Goal: Task Accomplishment & Management: Manage account settings

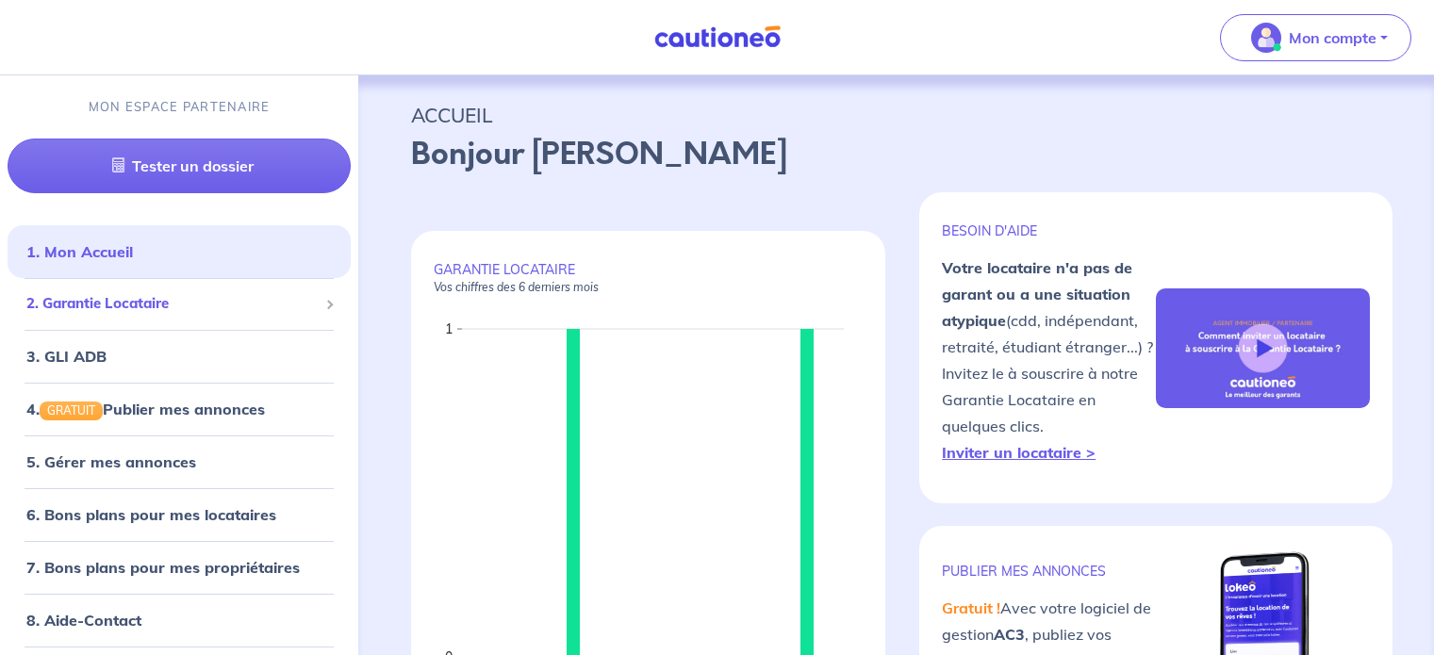
click at [202, 308] on span "2. Garantie Locataire" at bounding box center [171, 304] width 291 height 22
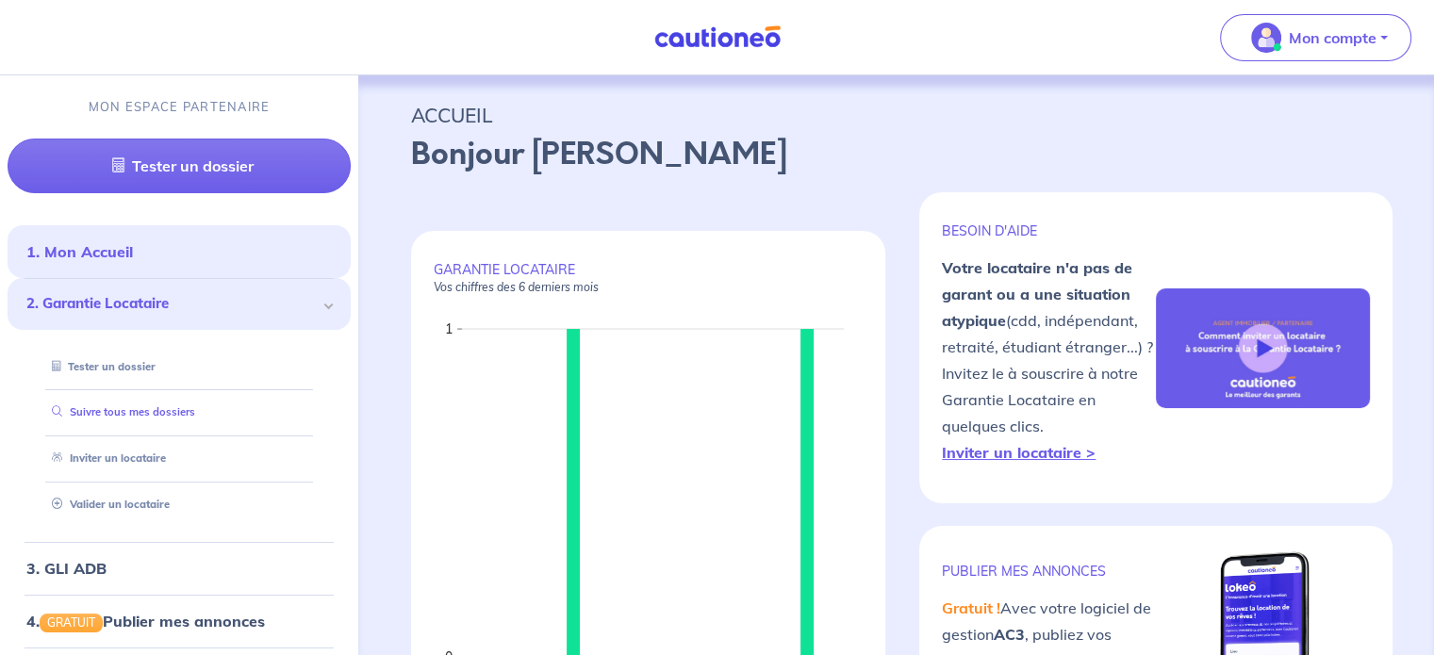
click at [192, 414] on link "Suivre tous mes dossiers" at bounding box center [119, 411] width 151 height 13
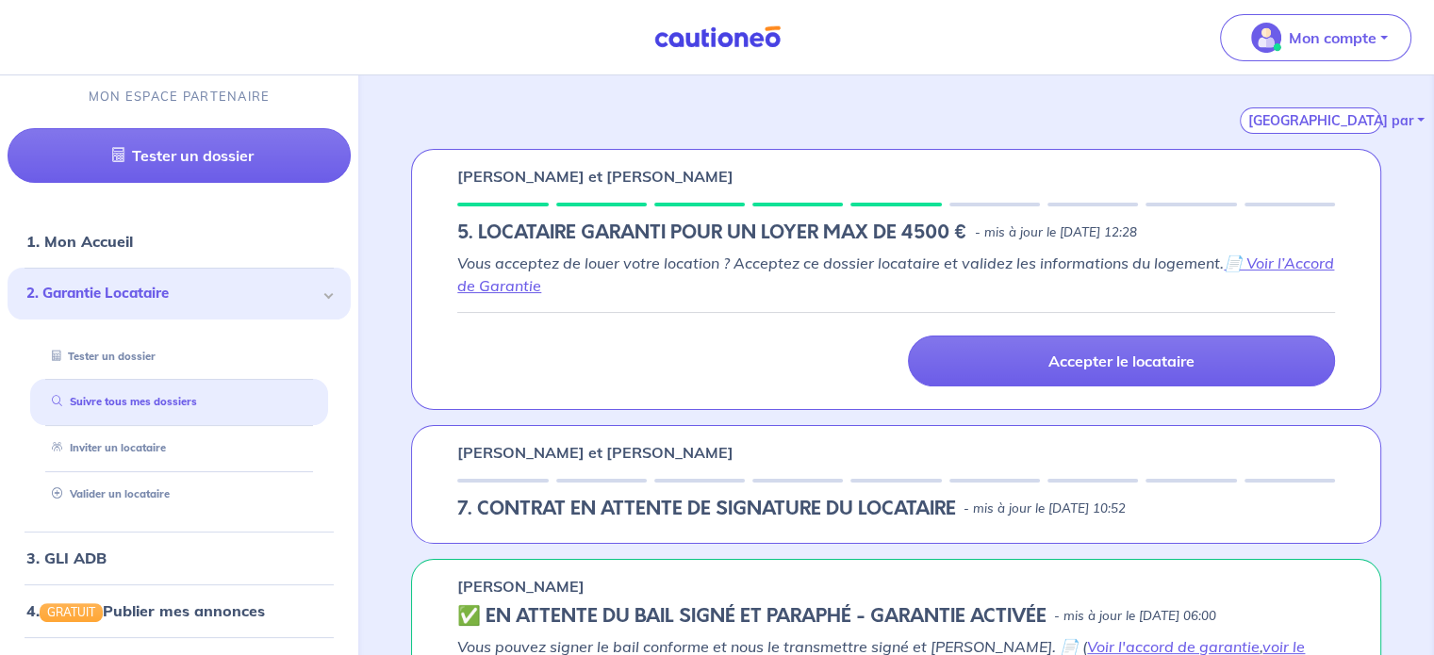
scroll to position [337, 0]
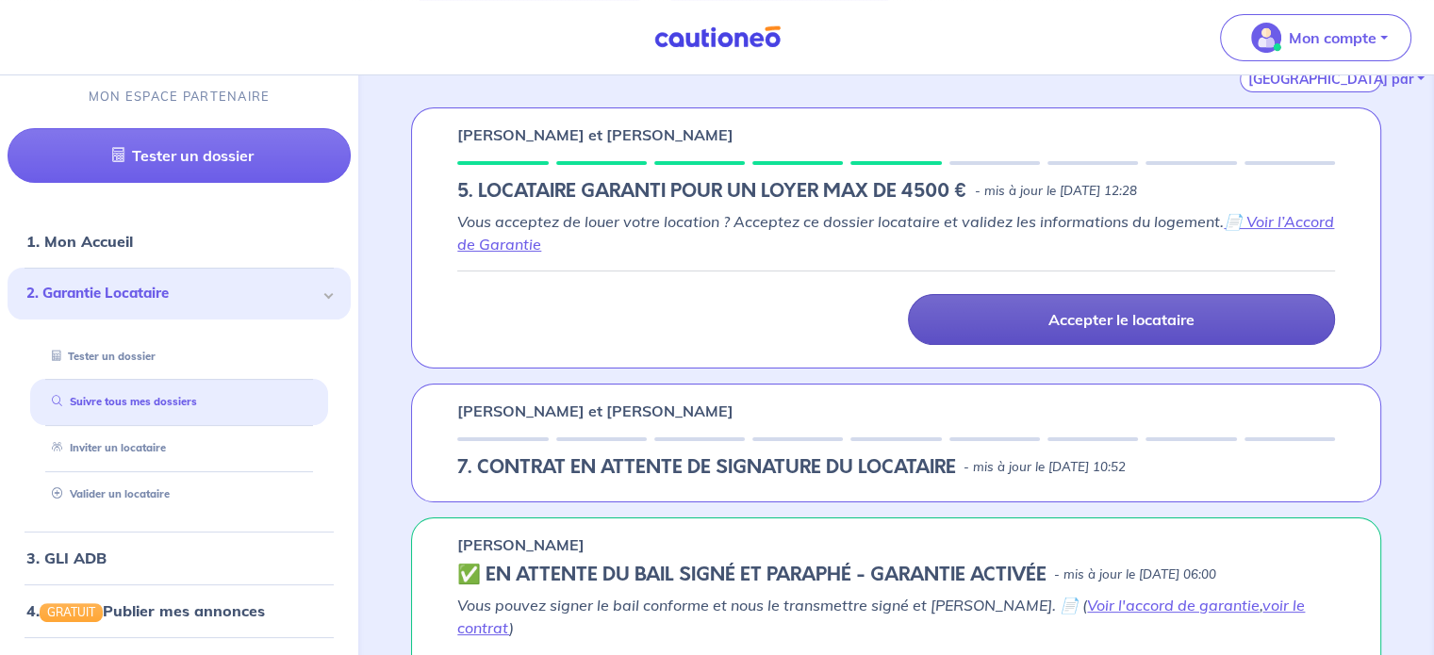
click at [1095, 319] on p "Accepter le locataire" at bounding box center [1121, 319] width 146 height 19
